Goal: Obtain resource: Download file/media

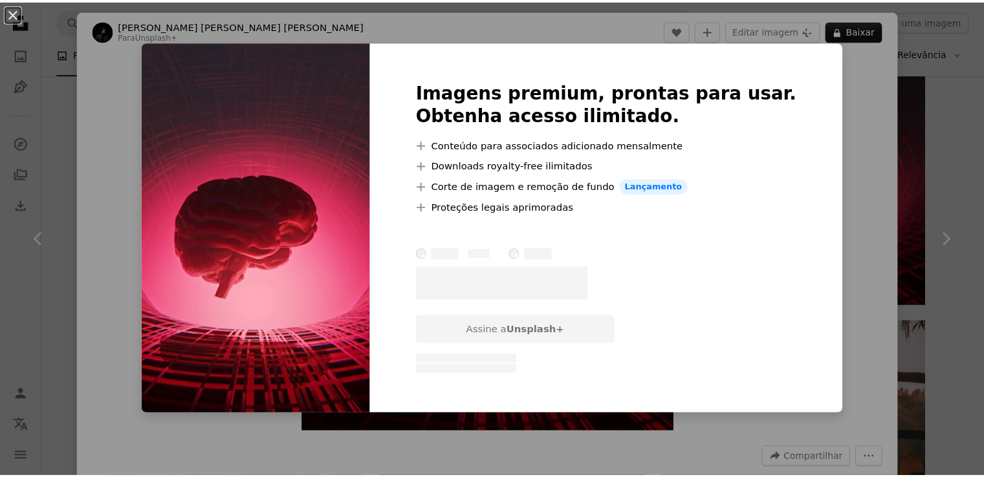
scroll to position [841, 0]
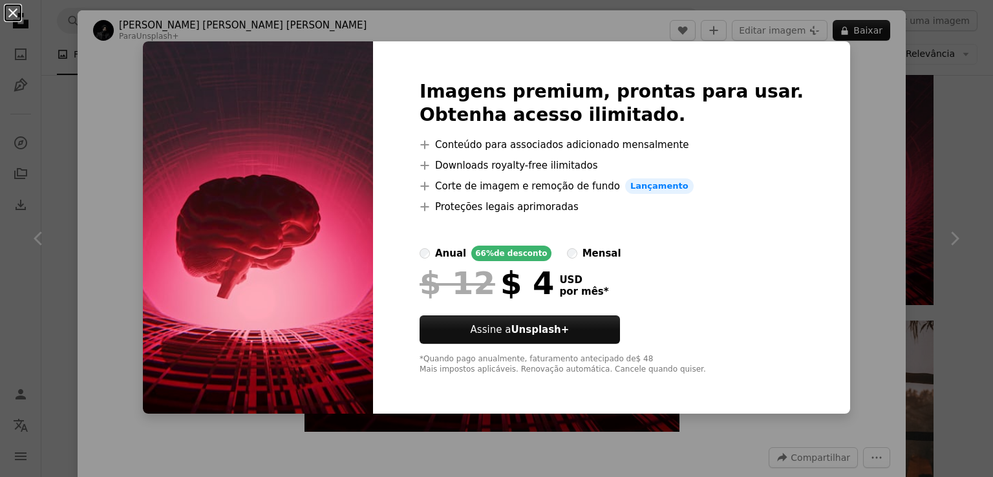
click at [11, 15] on button "An X shape" at bounding box center [13, 13] width 16 height 16
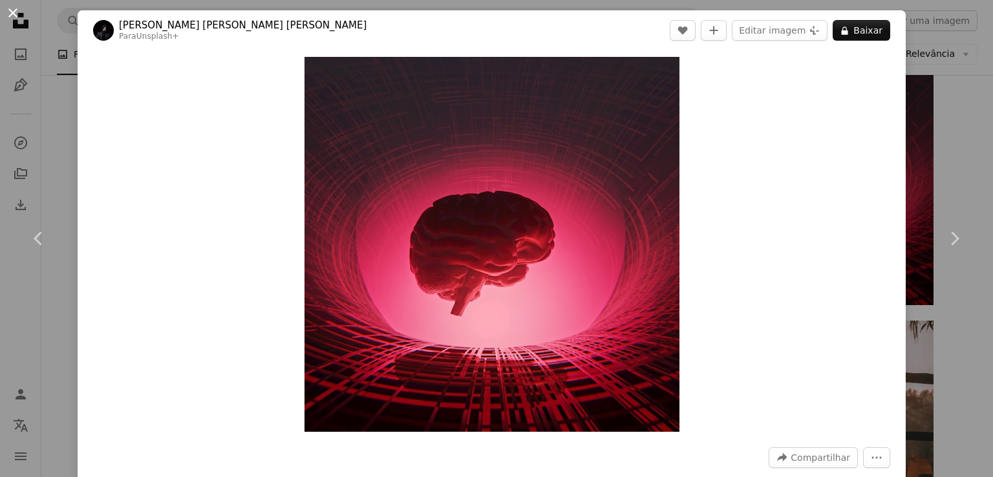
click at [12, 11] on button "An X shape" at bounding box center [13, 13] width 16 height 16
